Goal: Task Accomplishment & Management: Manage account settings

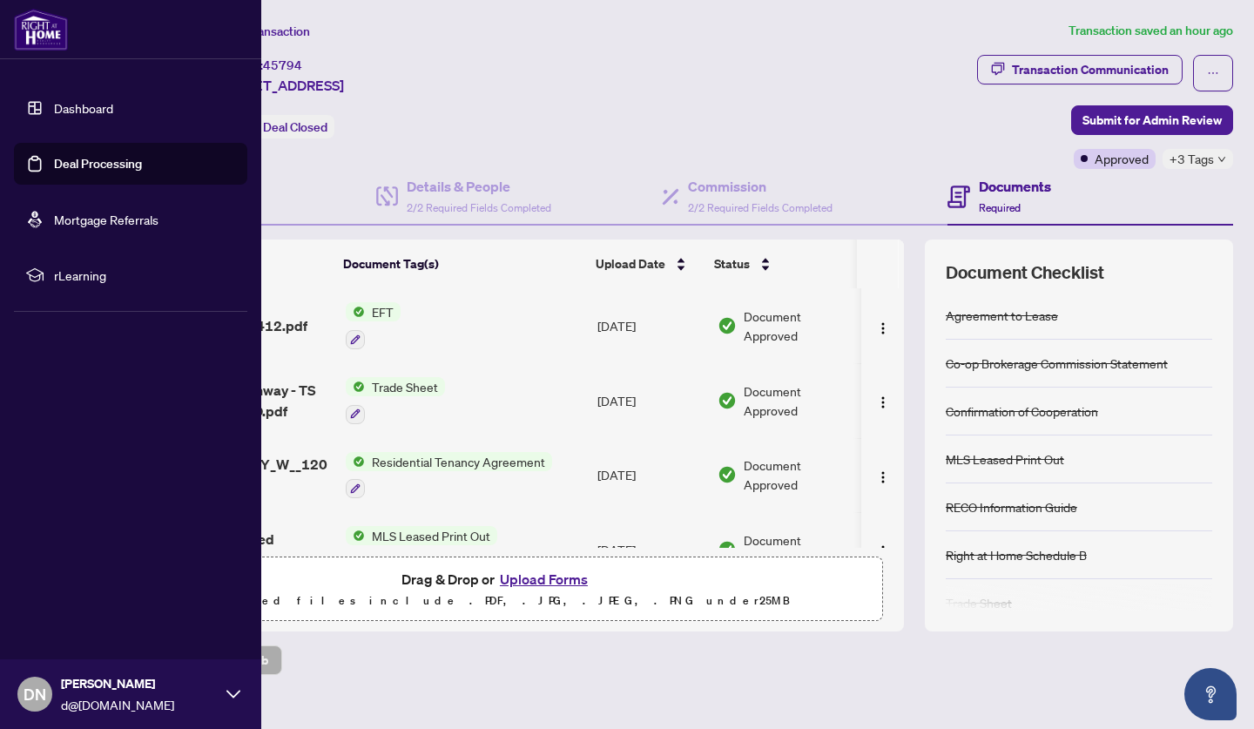
click at [54, 172] on link "Deal Processing" at bounding box center [98, 164] width 88 height 16
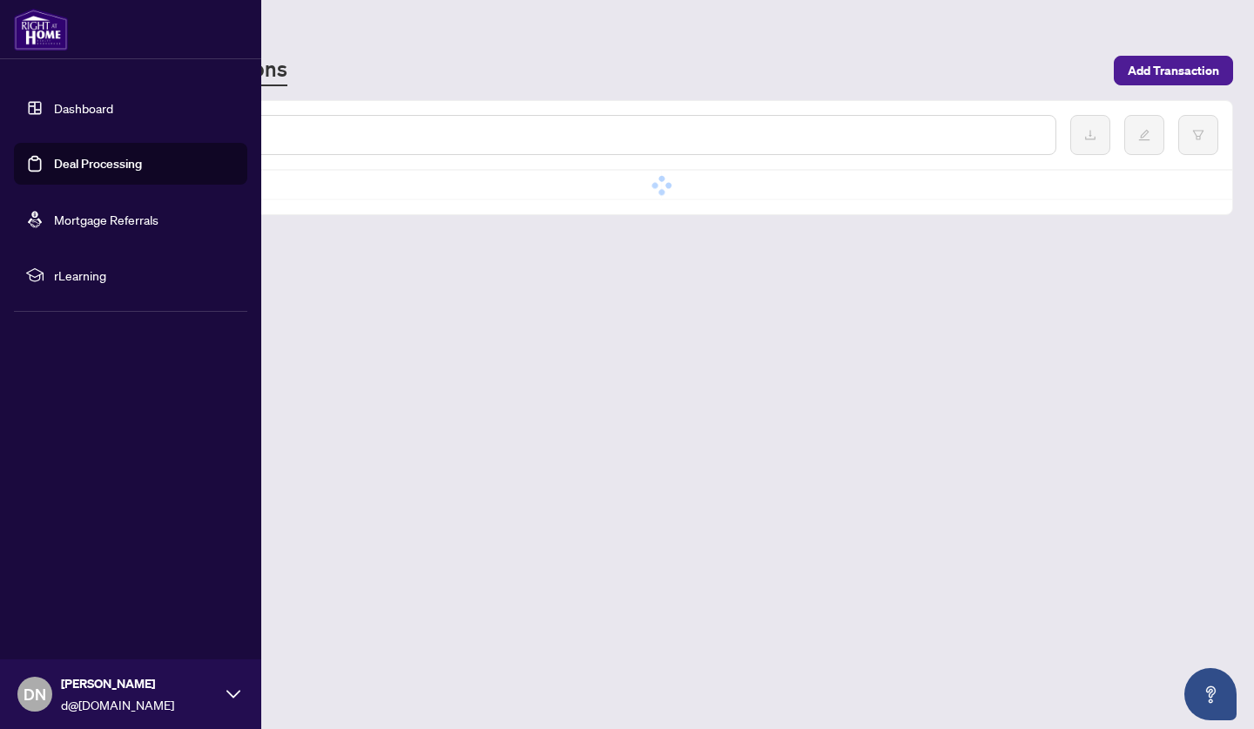
click at [95, 109] on link "Dashboard" at bounding box center [83, 108] width 59 height 16
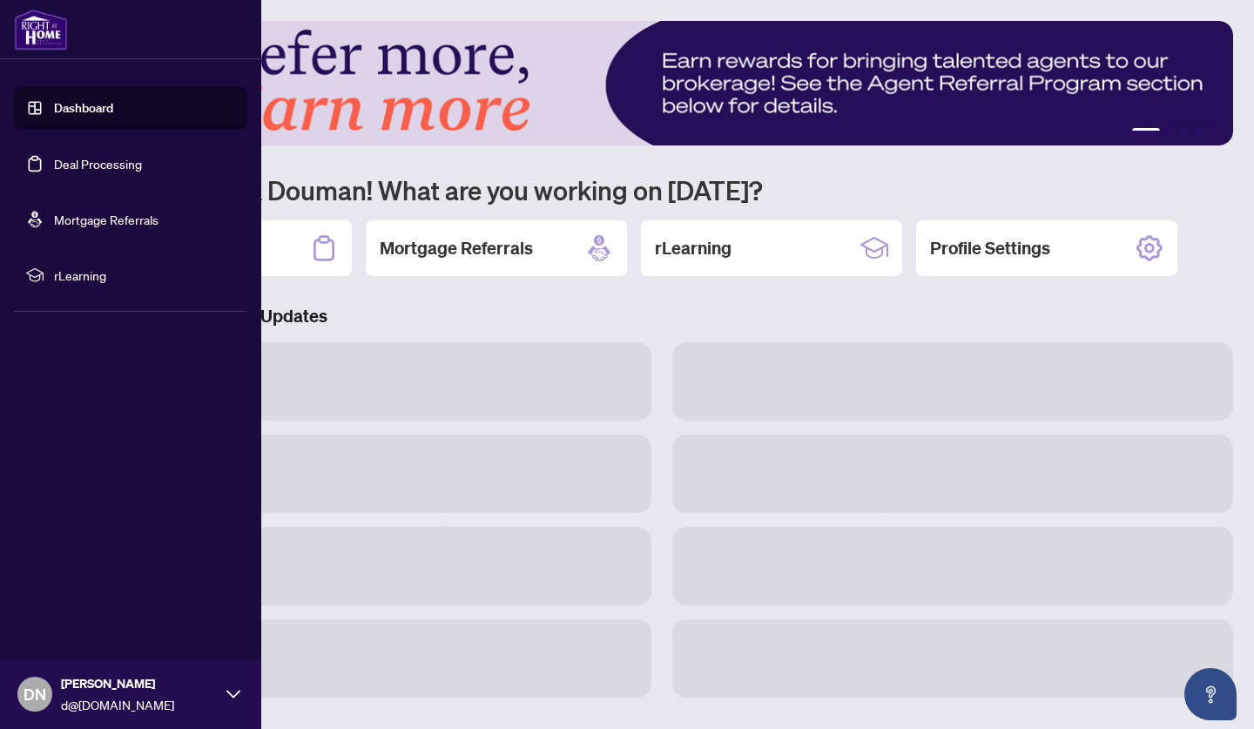
click at [115, 165] on link "Deal Processing" at bounding box center [98, 164] width 88 height 16
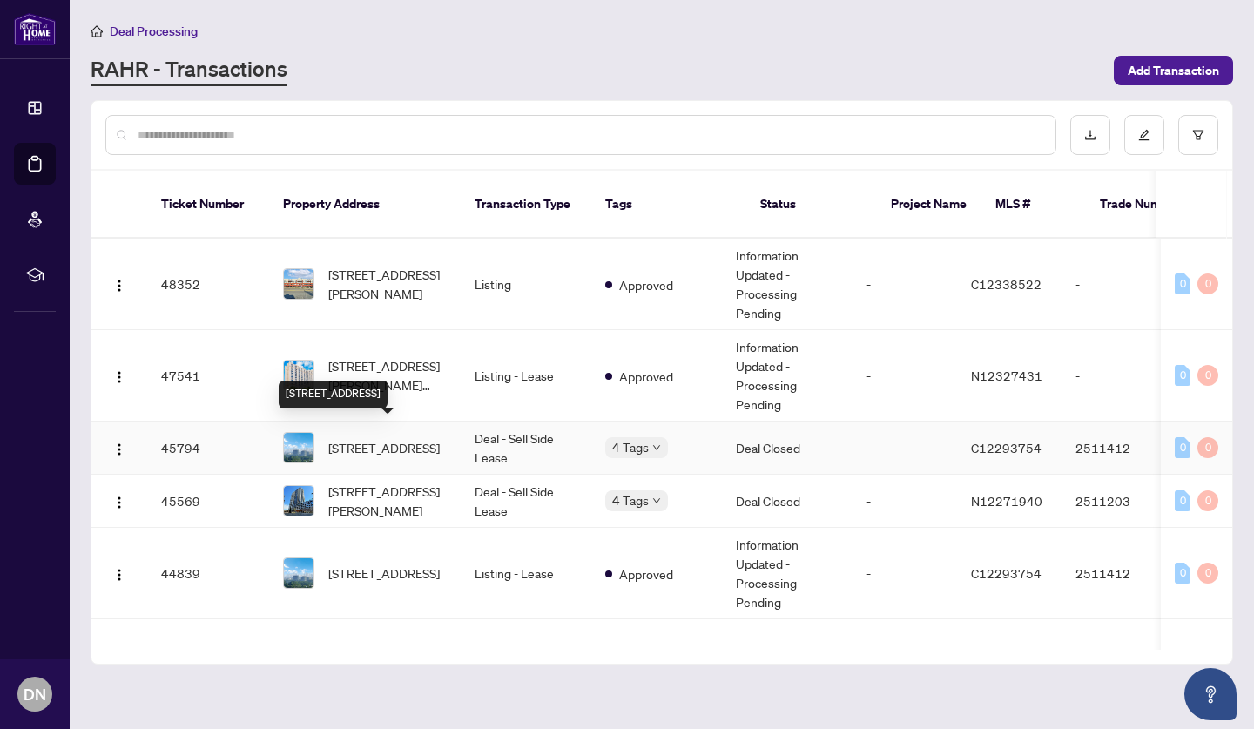
click at [340, 438] on span "[STREET_ADDRESS]" at bounding box center [383, 447] width 111 height 19
